Goal: Task Accomplishment & Management: Complete application form

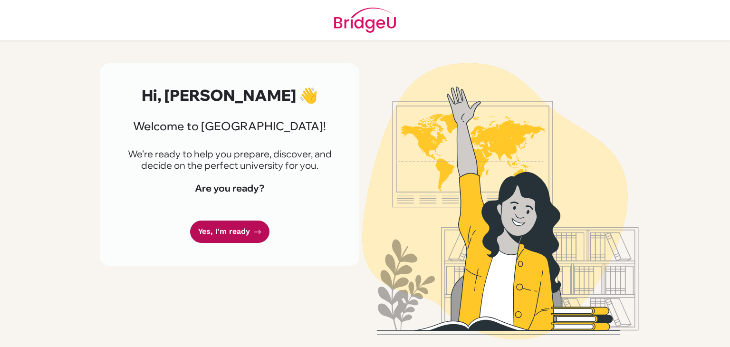
click at [254, 232] on icon at bounding box center [258, 232] width 8 height 8
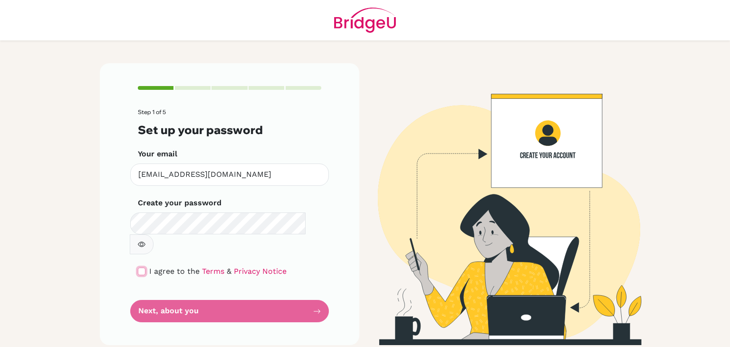
click at [141, 268] on input "checkbox" at bounding box center [142, 272] width 8 height 8
checkbox input "true"
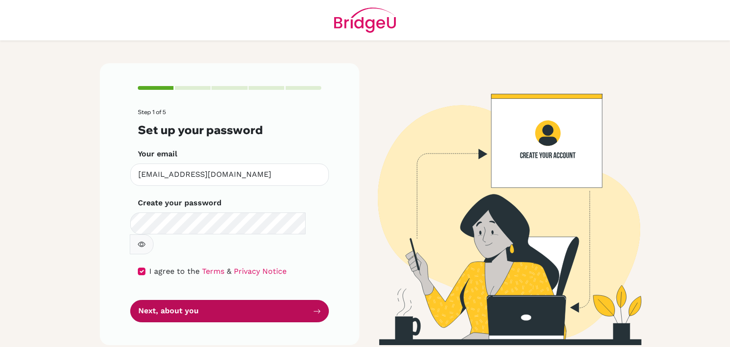
click at [175, 300] on button "Next, about you" at bounding box center [229, 311] width 199 height 22
